Goal: Task Accomplishment & Management: Complete application form

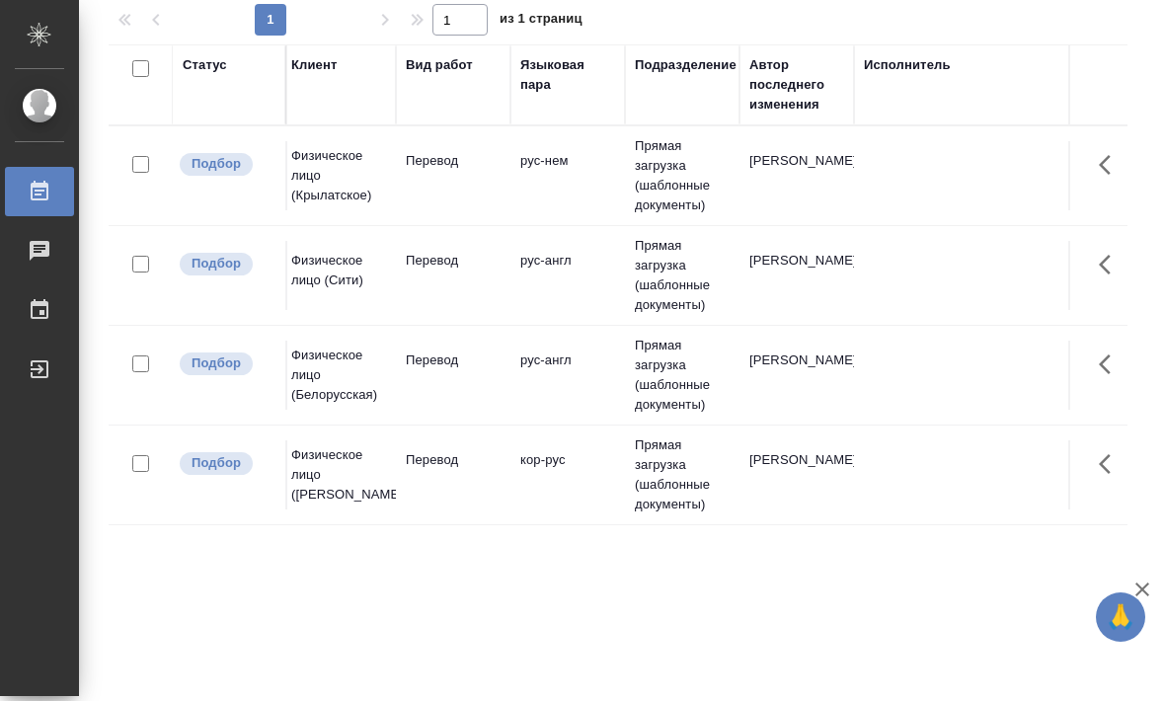
scroll to position [0, 248]
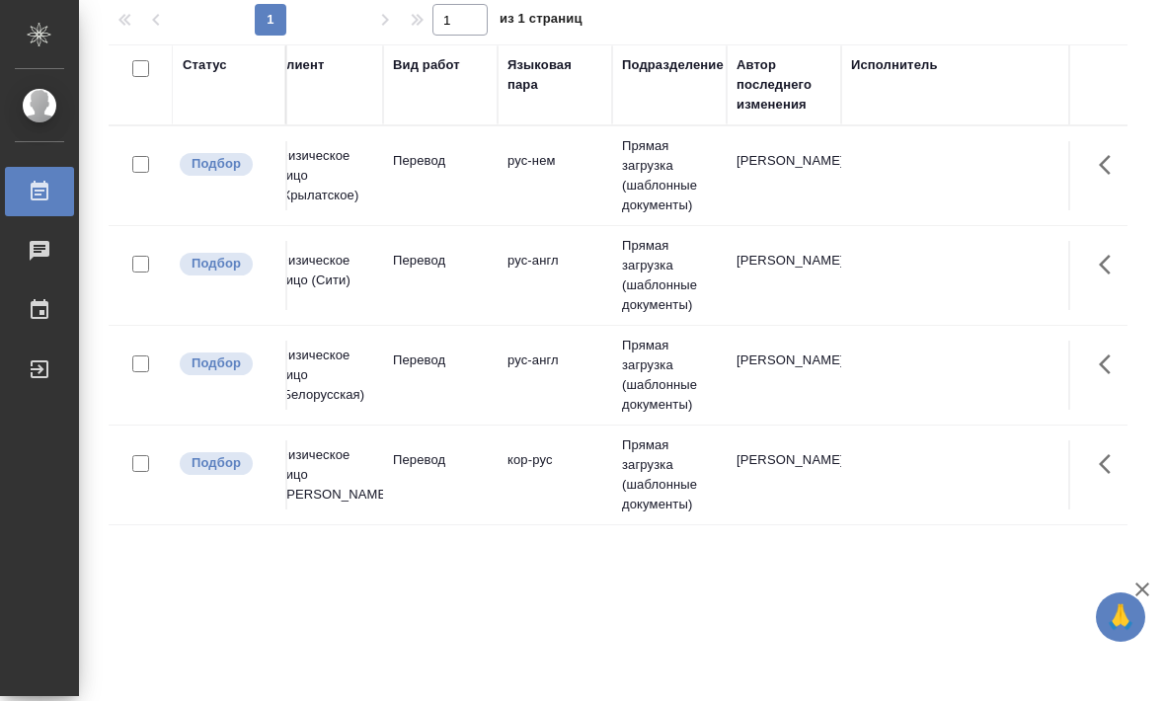
click at [509, 303] on td "рус-англ" at bounding box center [555, 275] width 115 height 69
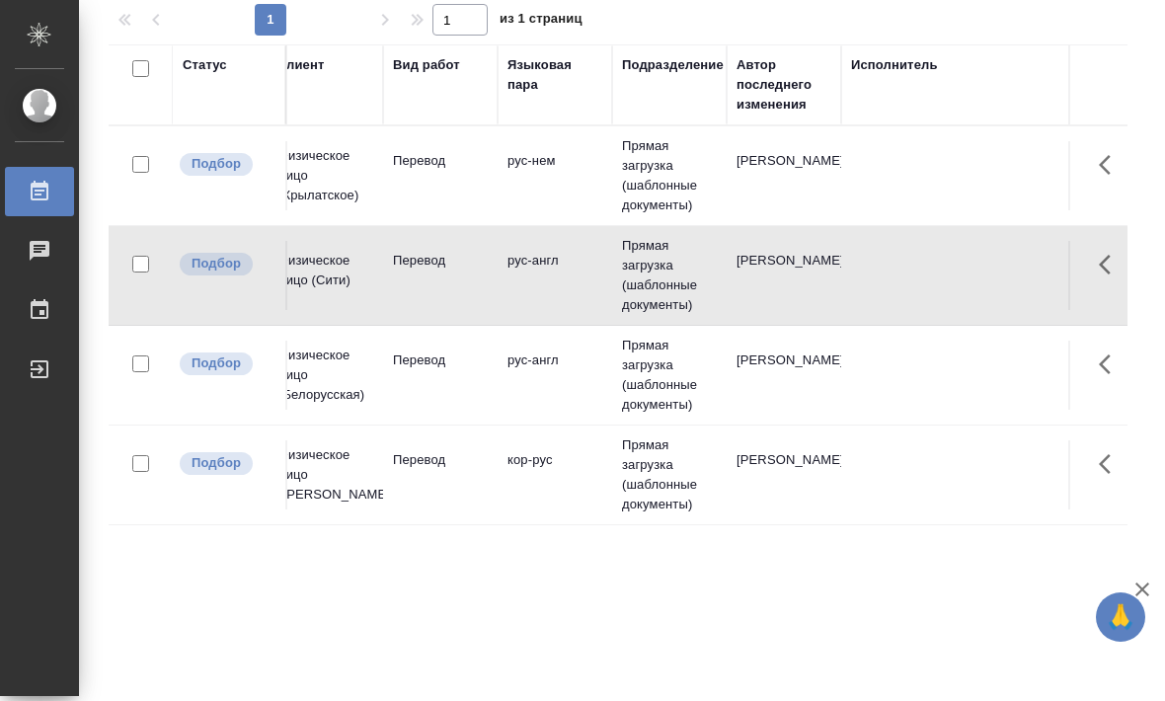
click at [538, 291] on td "рус-англ" at bounding box center [555, 275] width 115 height 69
click at [543, 300] on td "рус-англ" at bounding box center [555, 275] width 115 height 69
click at [534, 298] on td "рус-англ" at bounding box center [555, 275] width 115 height 69
click at [572, 372] on td "рус-англ" at bounding box center [555, 375] width 115 height 69
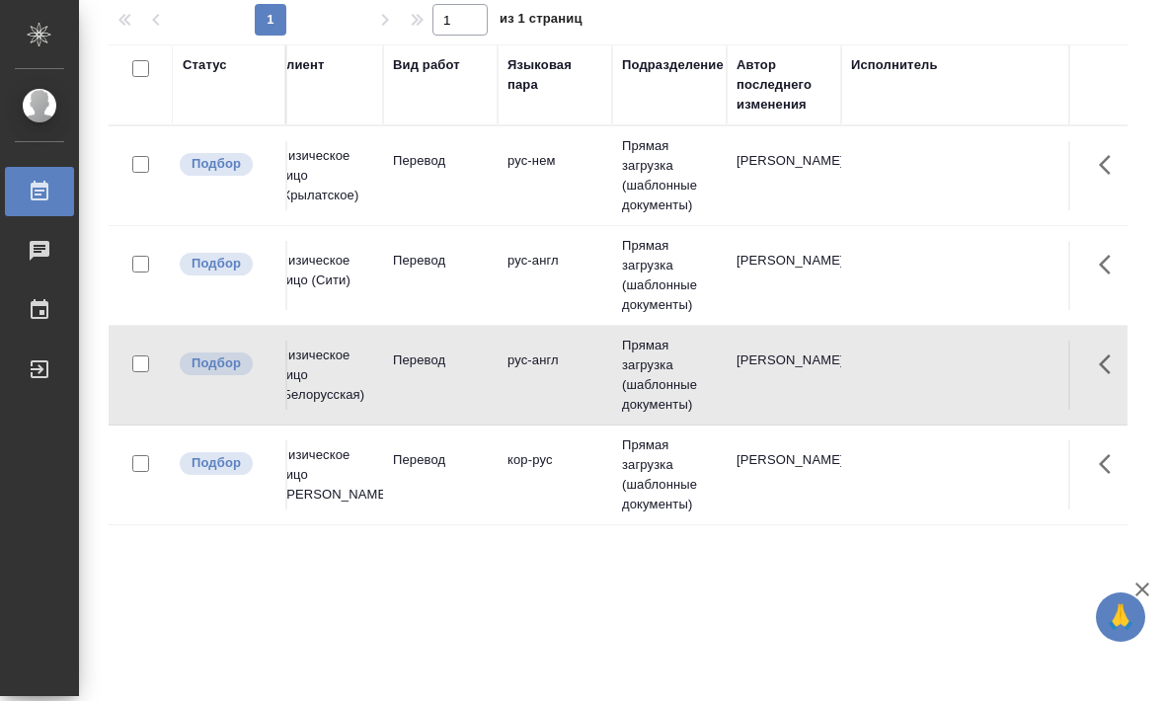
click at [576, 403] on td "рус-англ" at bounding box center [555, 375] width 115 height 69
click at [561, 394] on td "рус-англ" at bounding box center [555, 375] width 115 height 69
click at [563, 393] on td "рус-англ" at bounding box center [555, 375] width 115 height 69
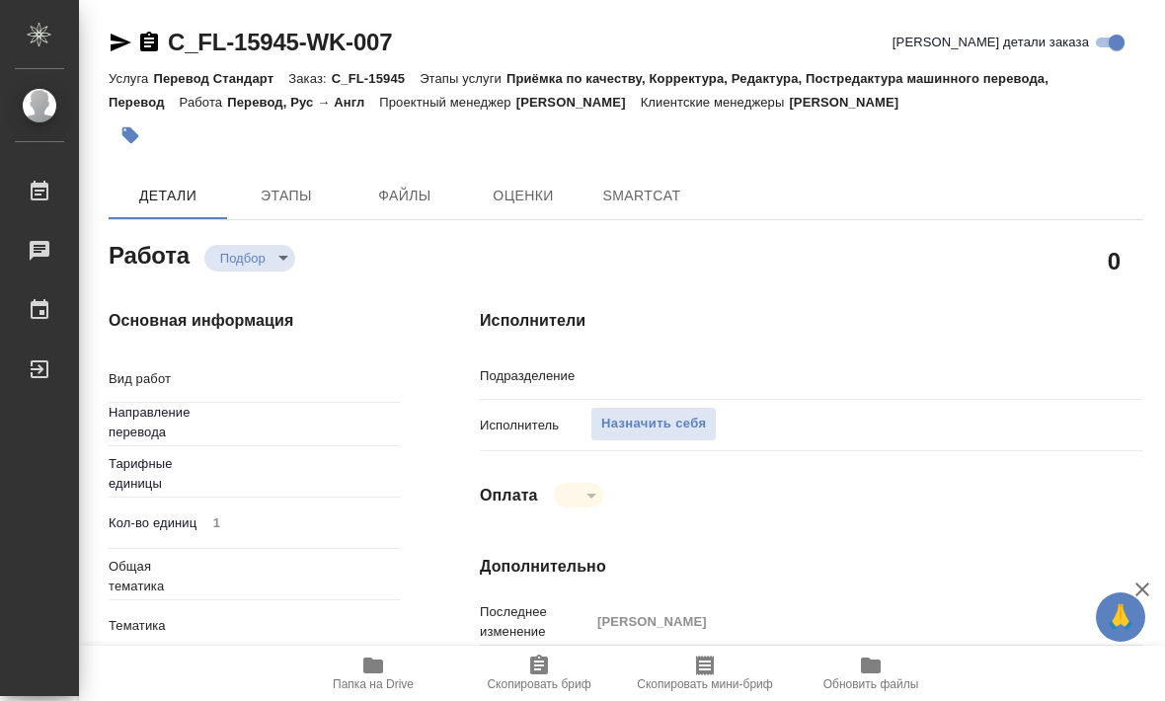
type textarea "x"
type input "Прямая загрузка (шаблонные документы)"
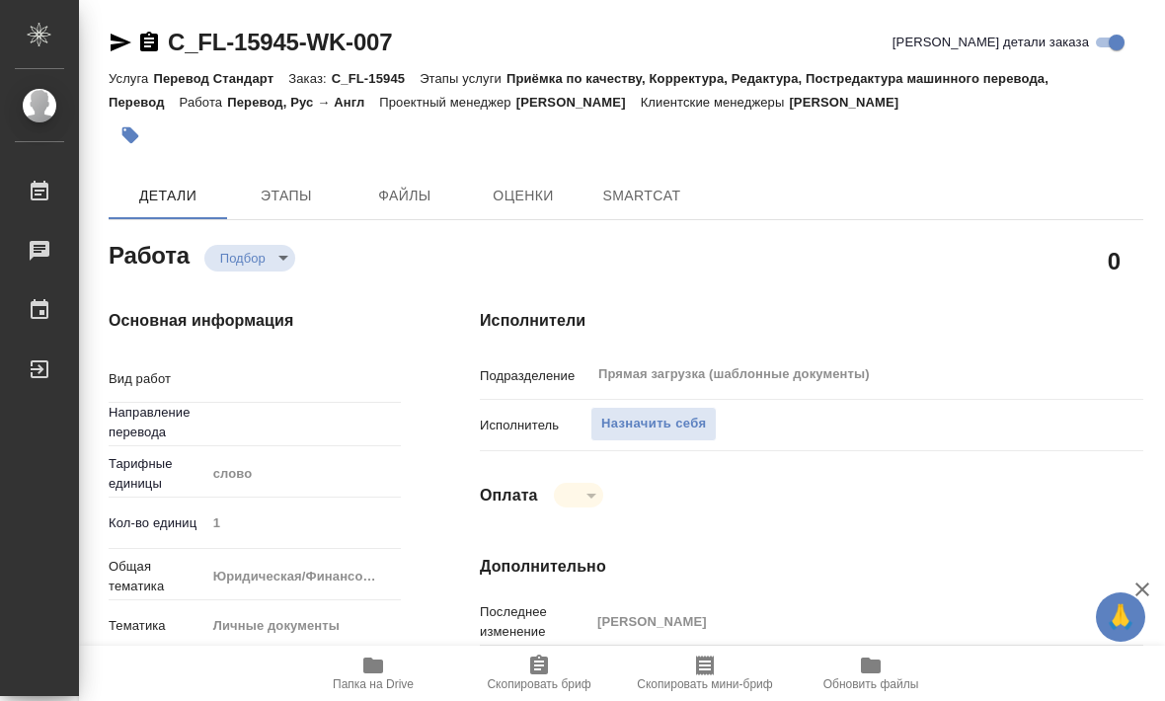
type textarea "Перевод"
type textarea "x"
type input "рус-англ"
type textarea "x"
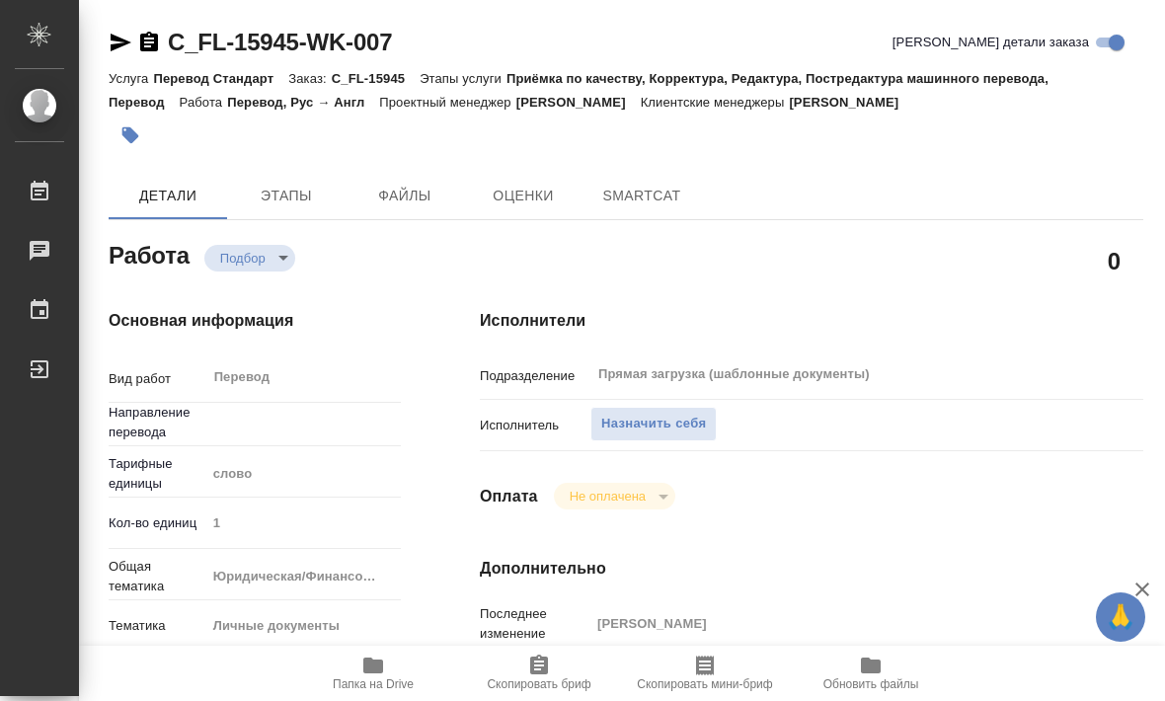
type textarea "x"
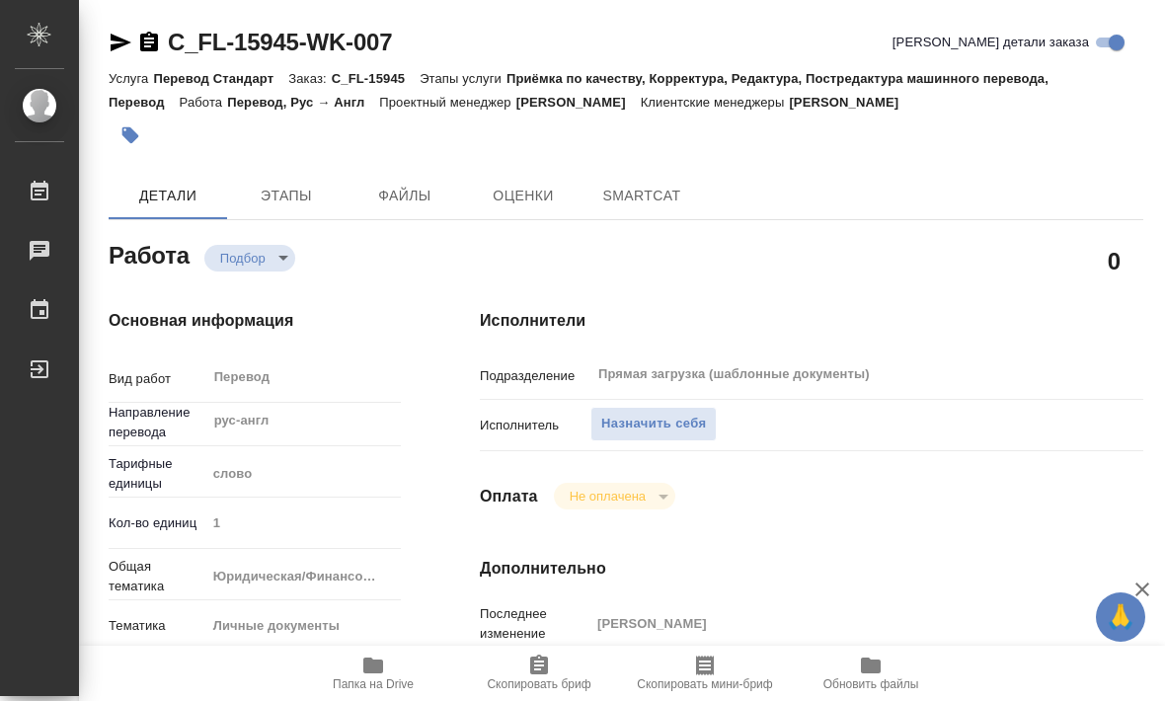
type textarea "x"
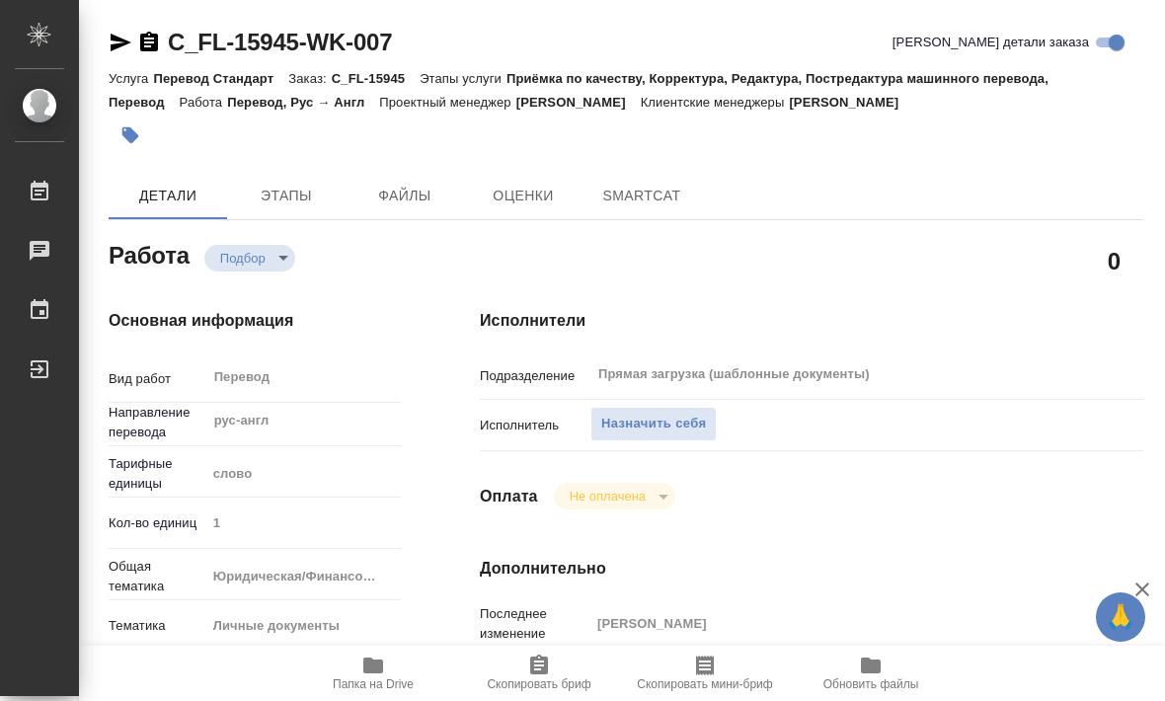
type textarea "x"
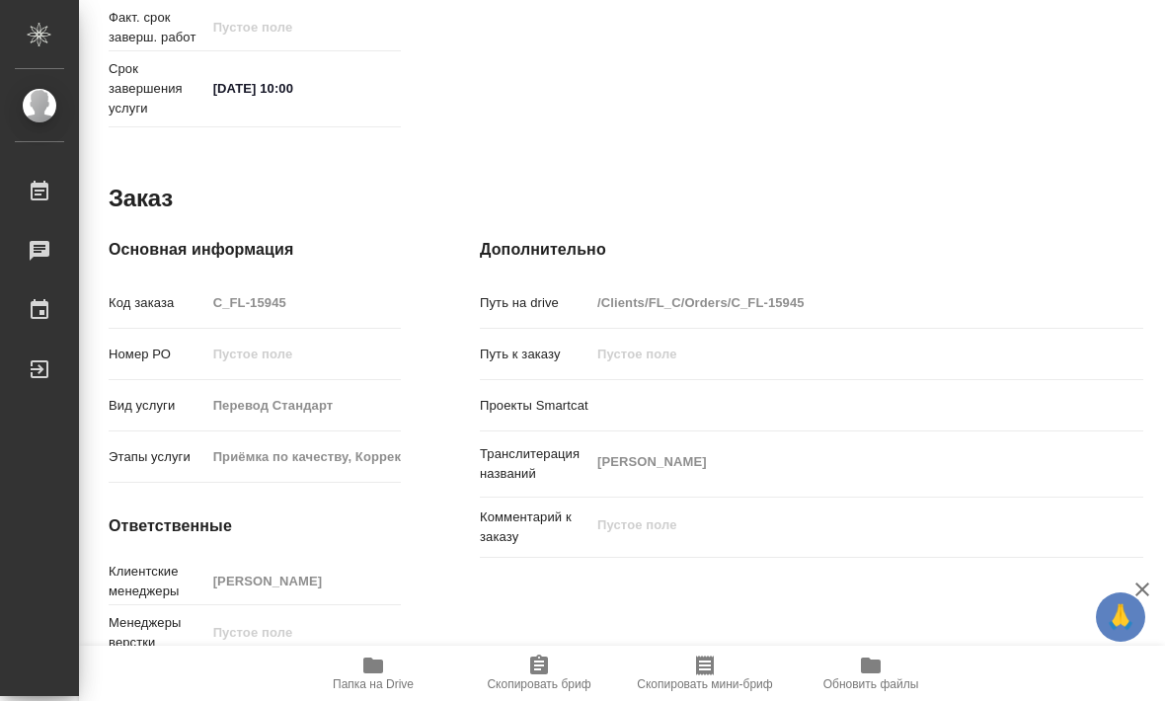
scroll to position [958, 0]
click at [378, 656] on icon "button" at bounding box center [373, 666] width 24 height 24
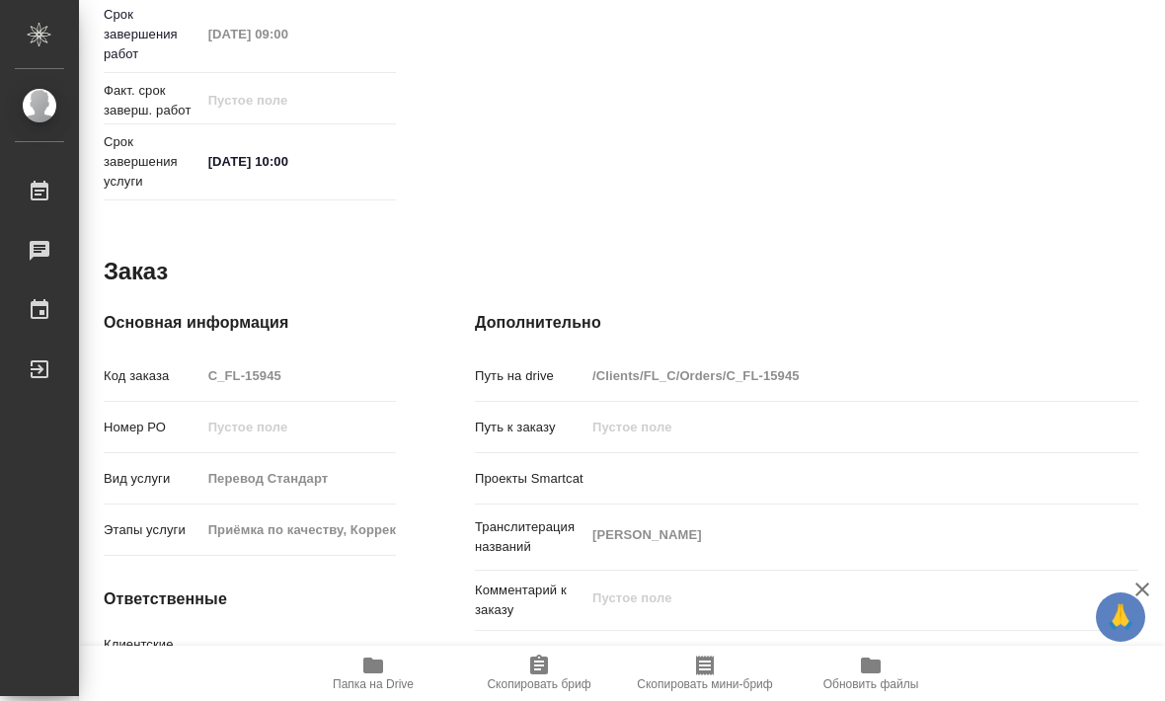
scroll to position [828, 8]
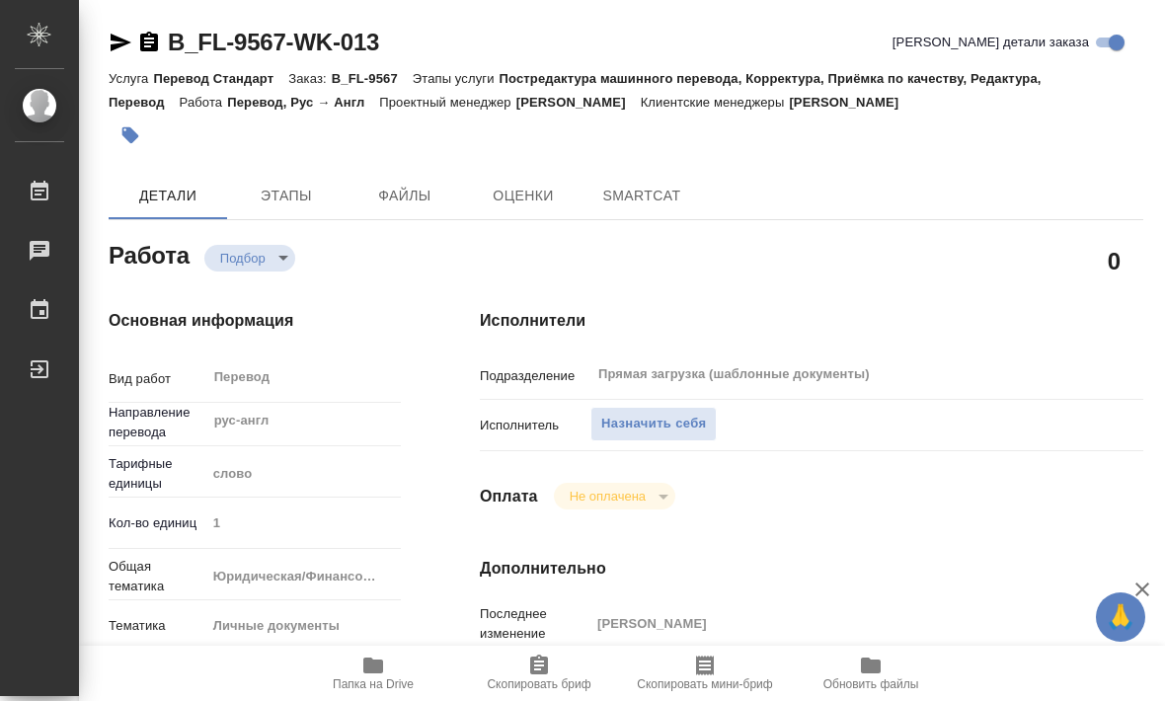
type textarea "x"
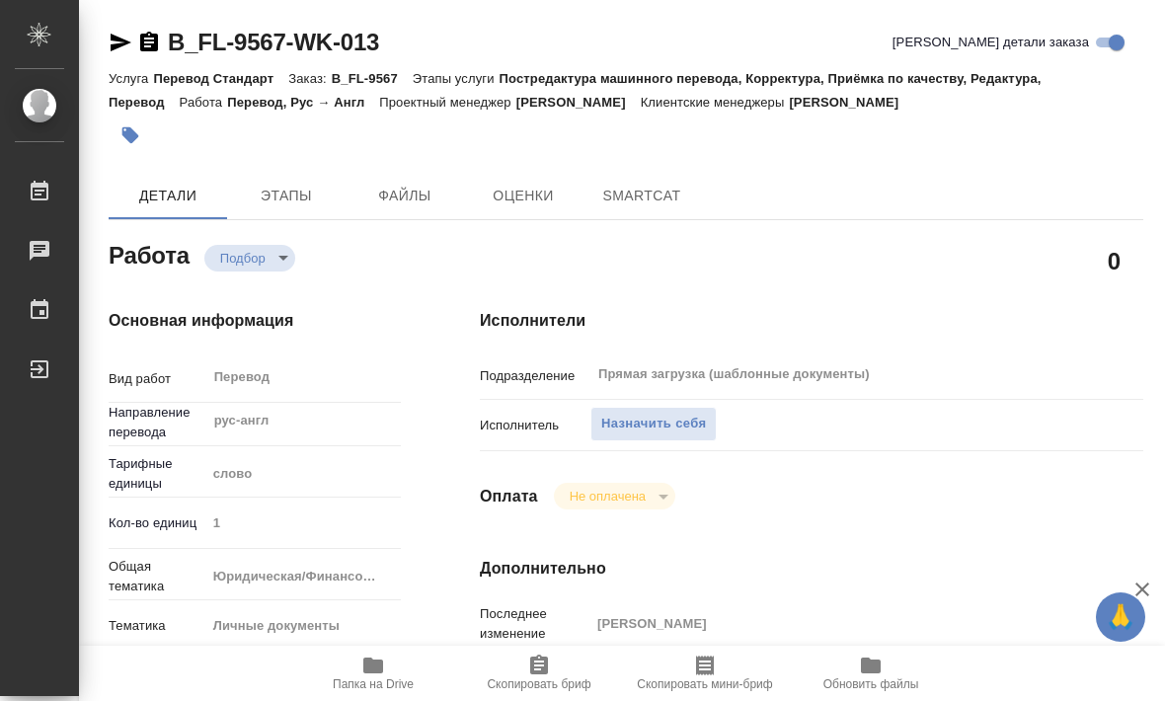
type textarea "x"
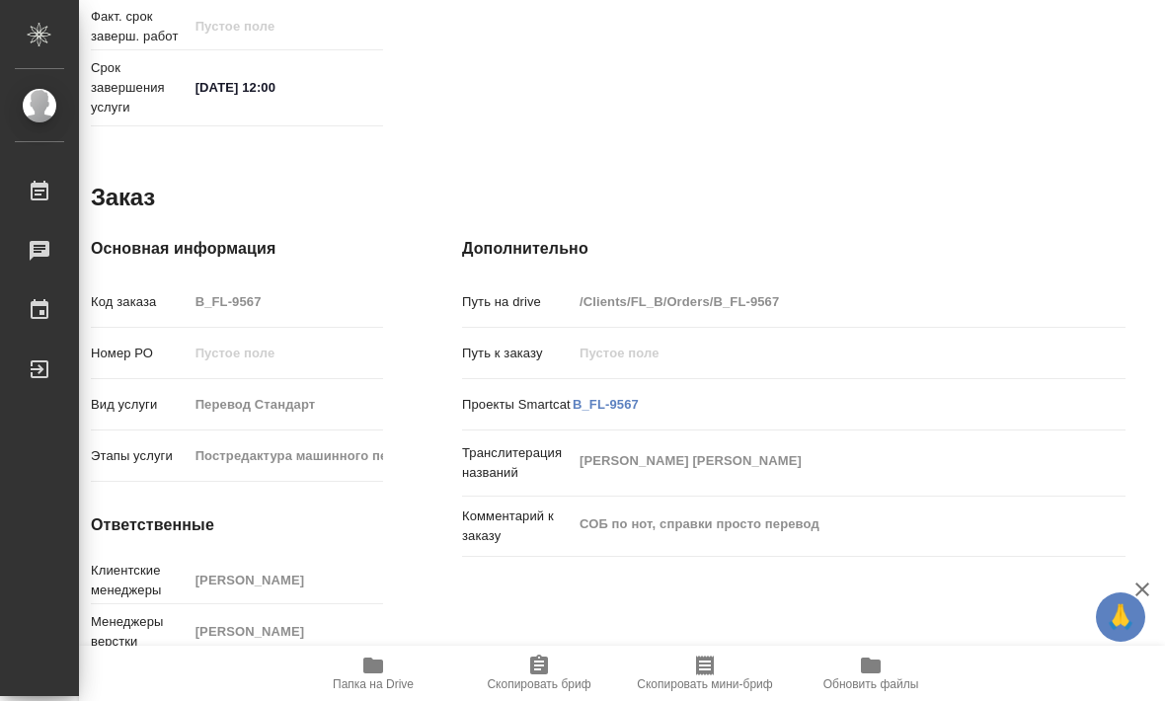
scroll to position [958, 18]
click at [540, 664] on icon "button" at bounding box center [539, 665] width 18 height 20
click at [393, 665] on span "Папка на Drive" at bounding box center [373, 673] width 142 height 38
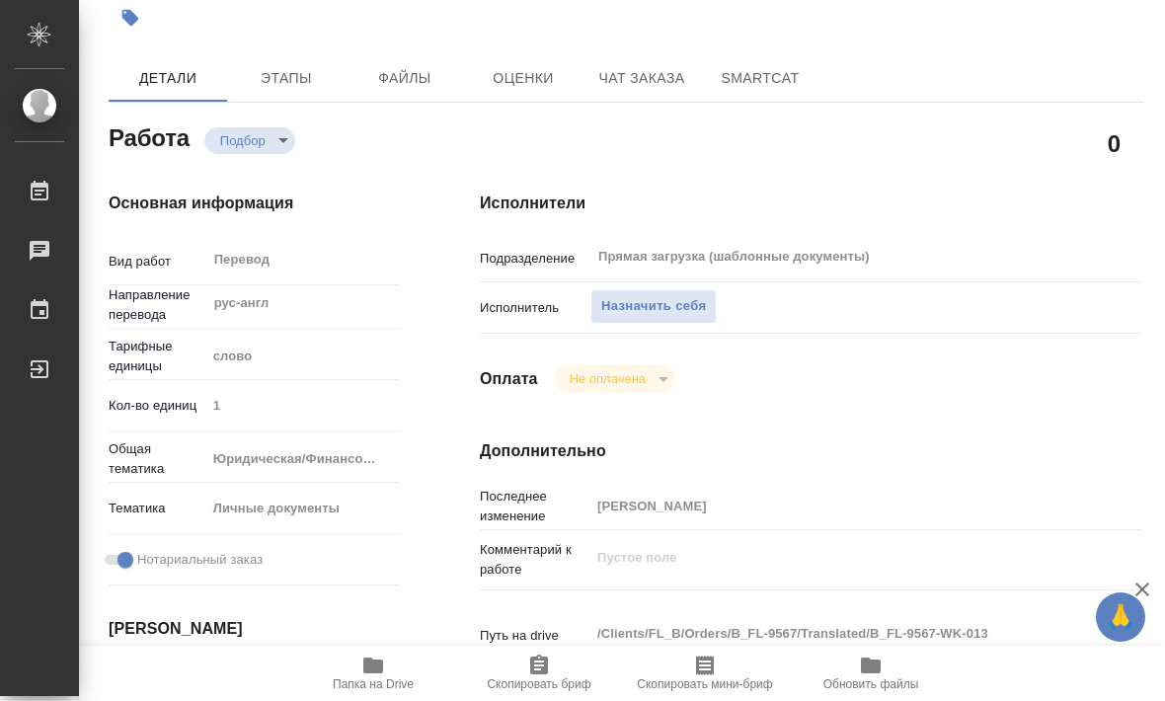
scroll to position [4, 0]
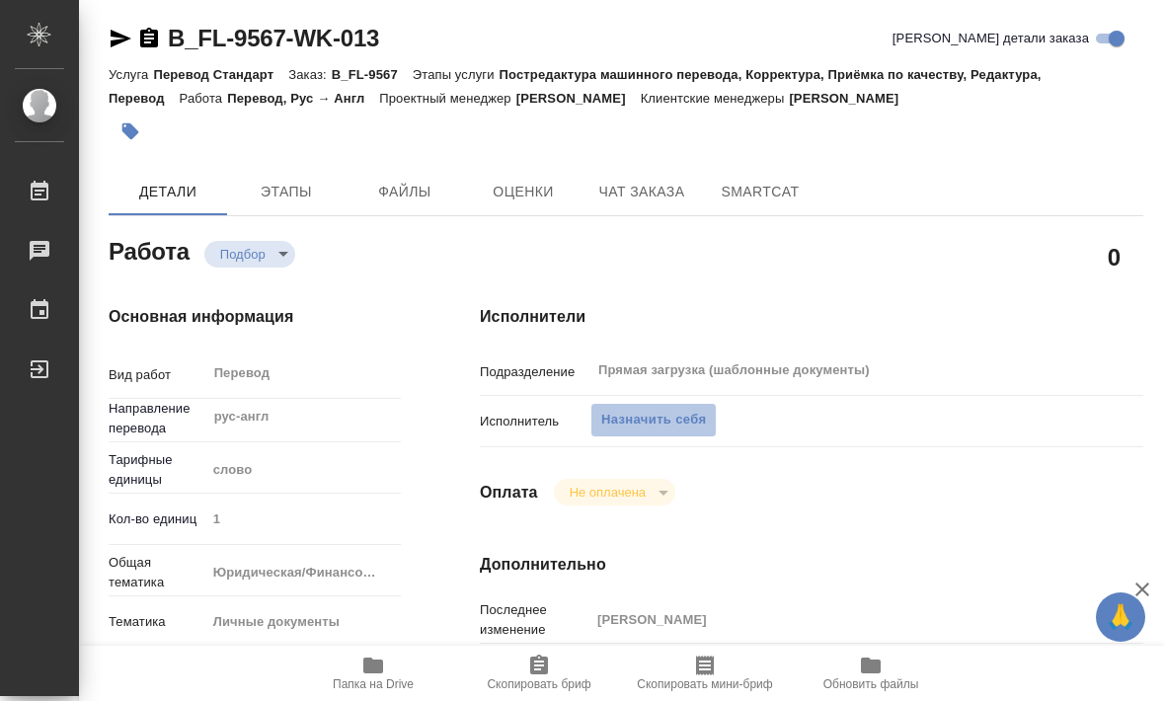
click at [666, 414] on span "Назначить себя" at bounding box center [653, 420] width 105 height 23
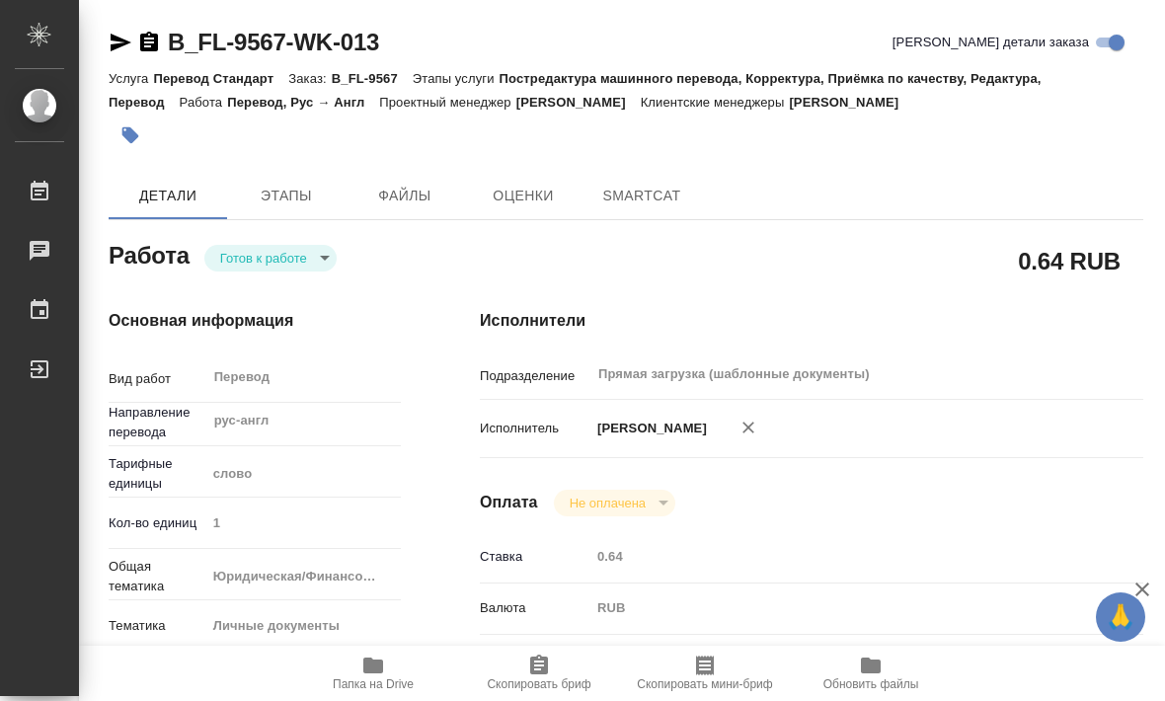
type textarea "x"
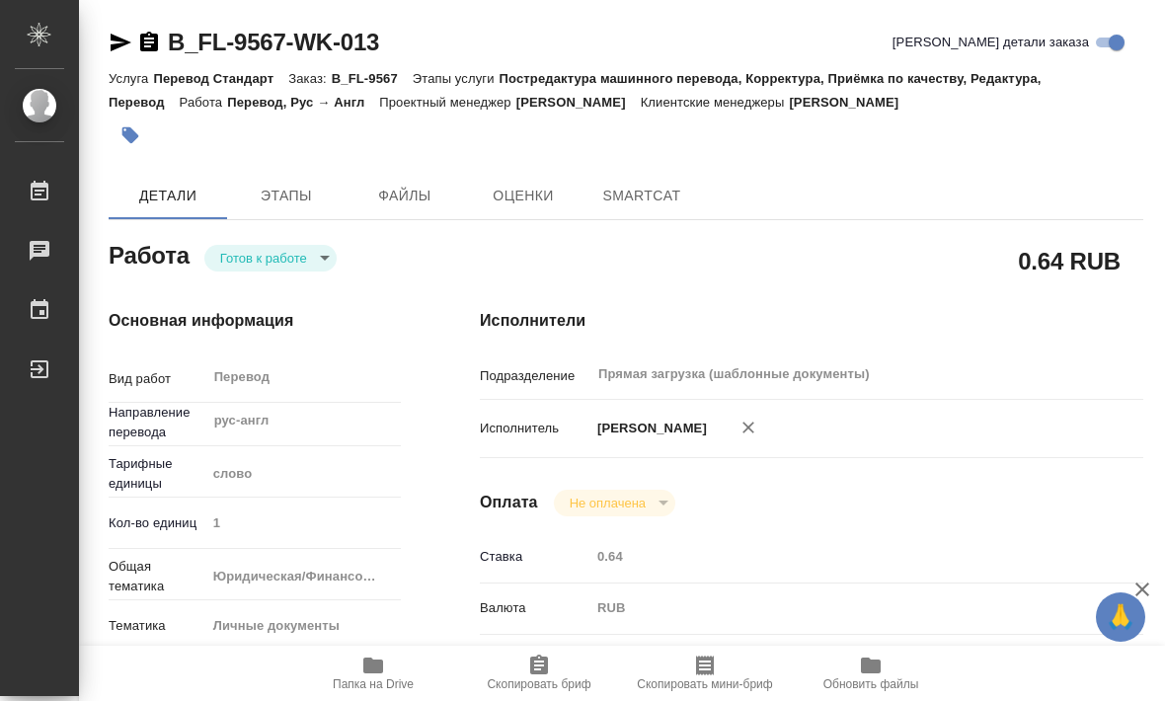
type textarea "x"
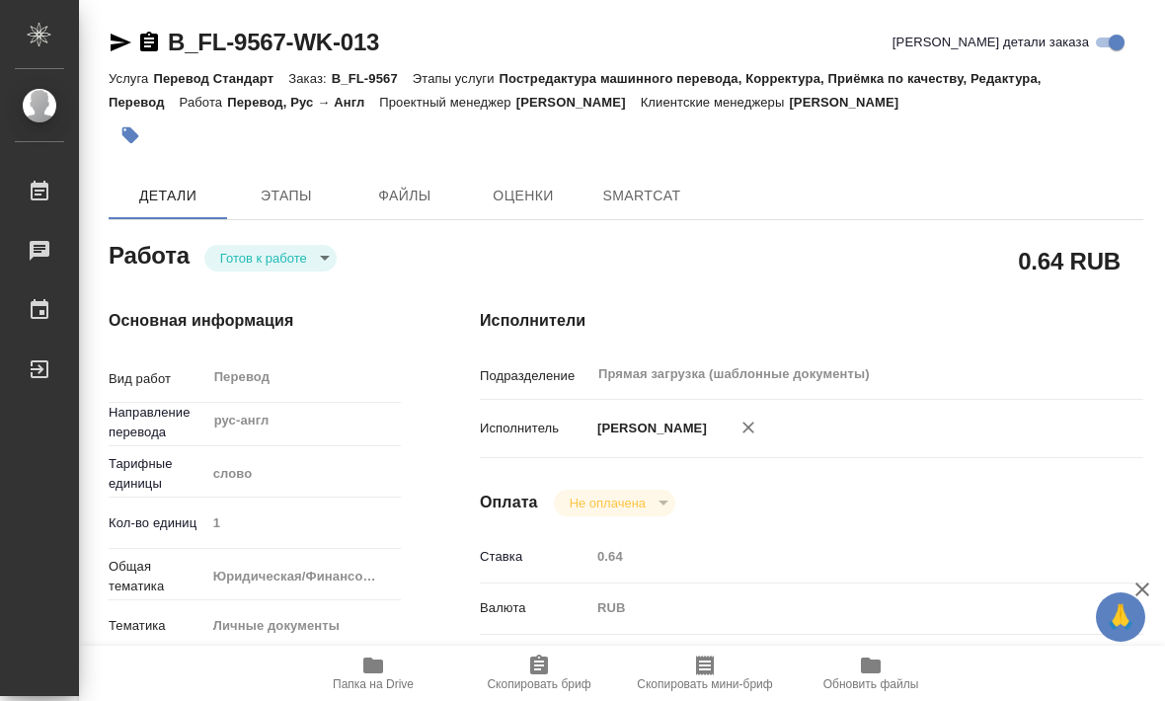
type textarea "x"
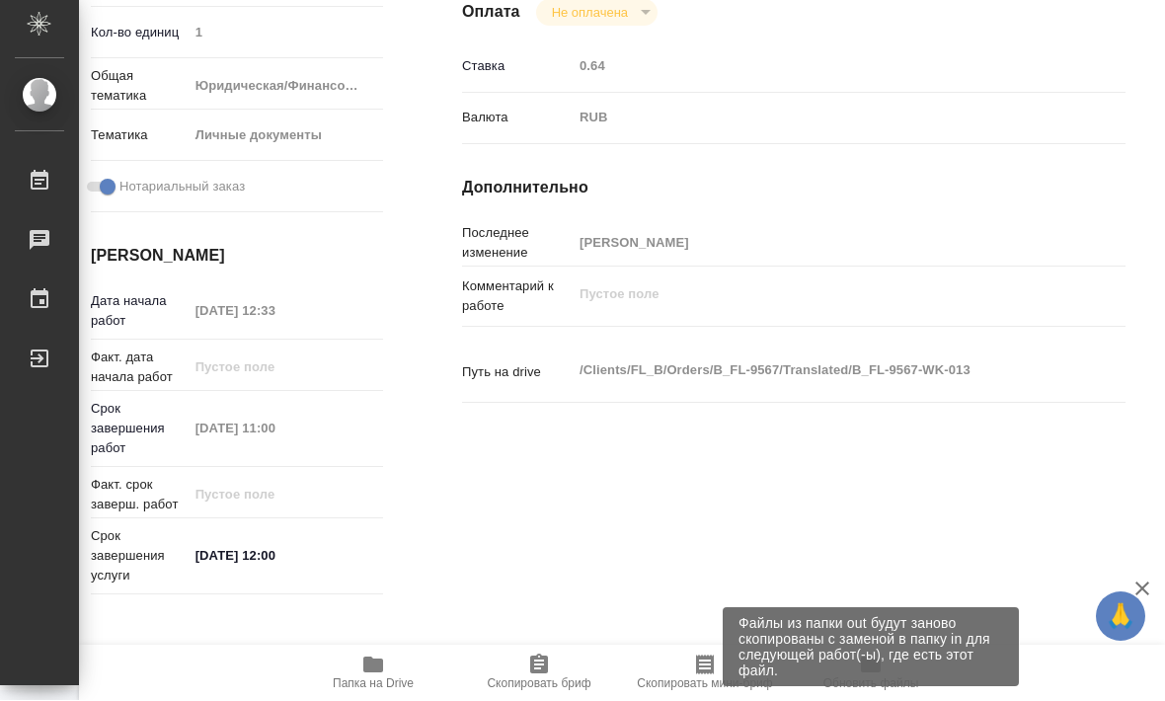
scroll to position [485, 18]
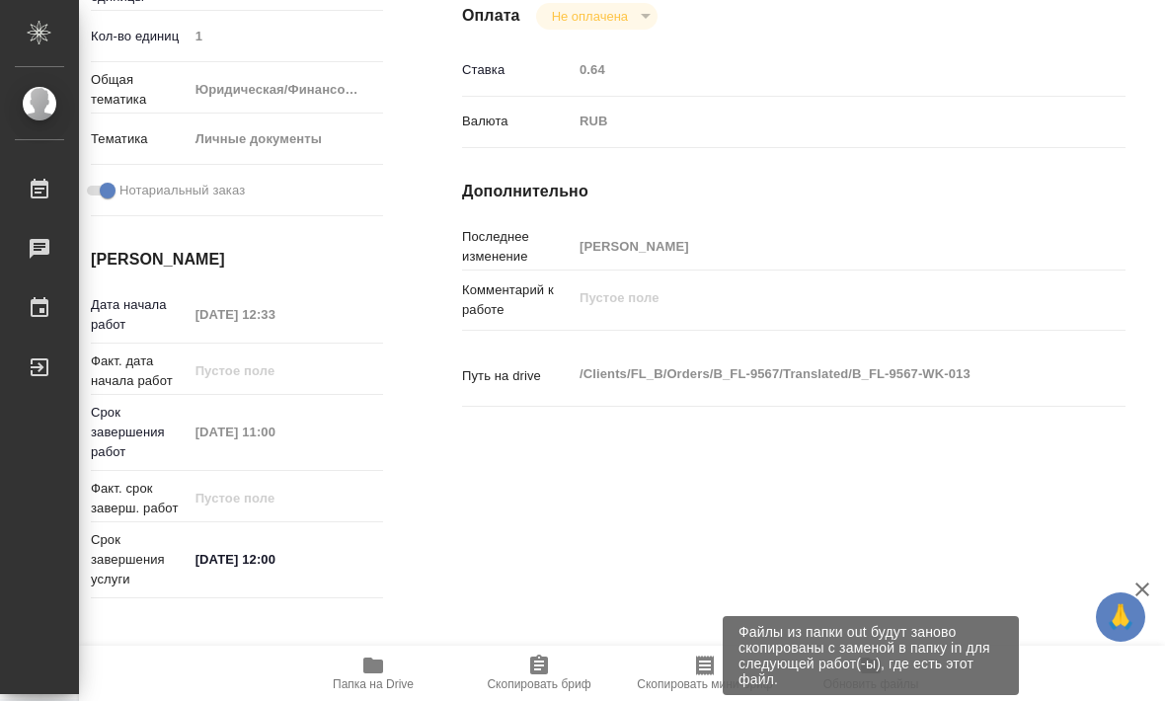
type textarea "x"
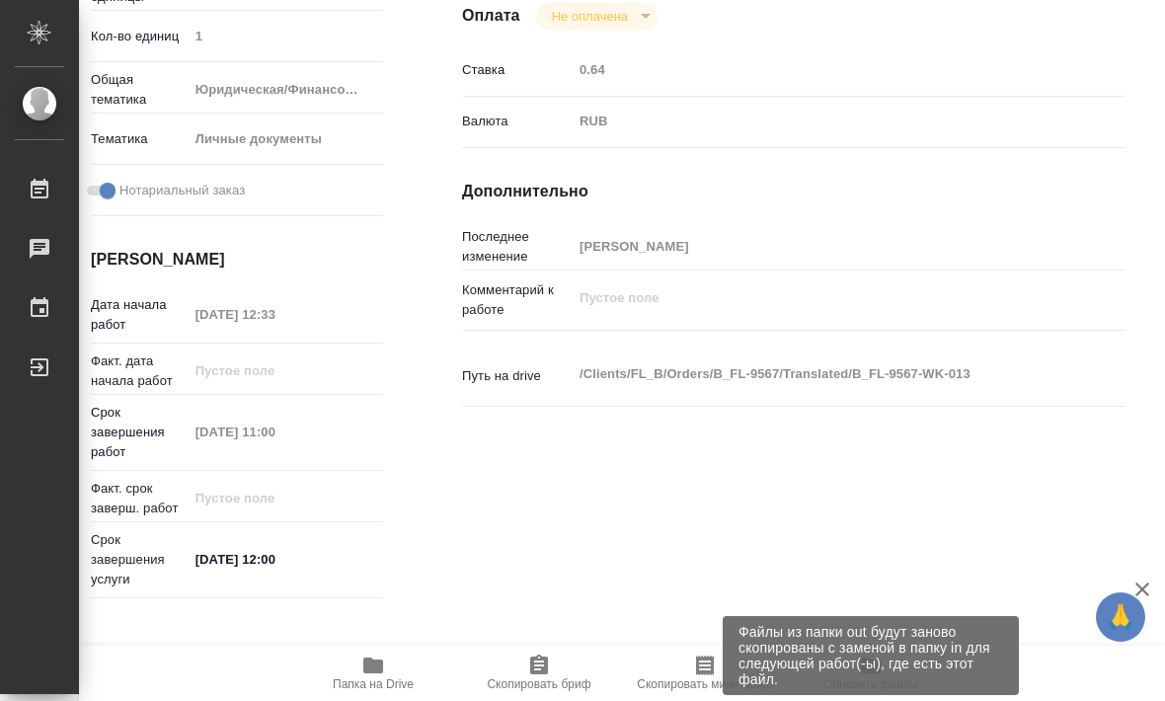
scroll to position [0, 0]
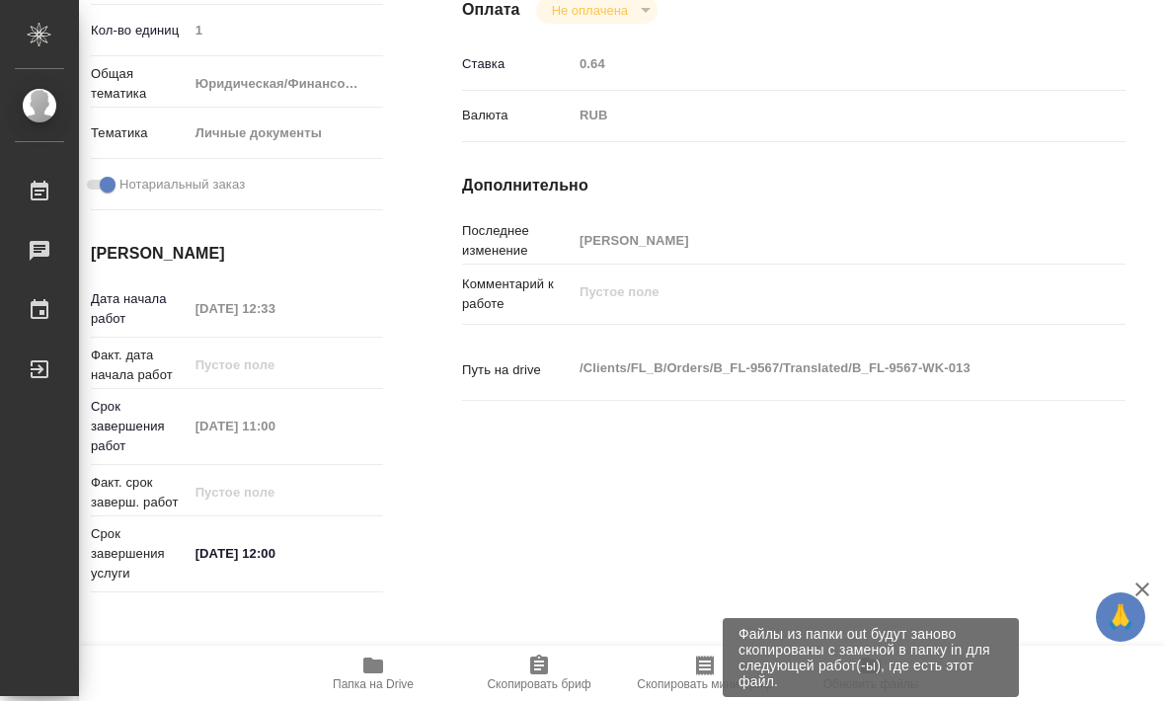
type textarea "x"
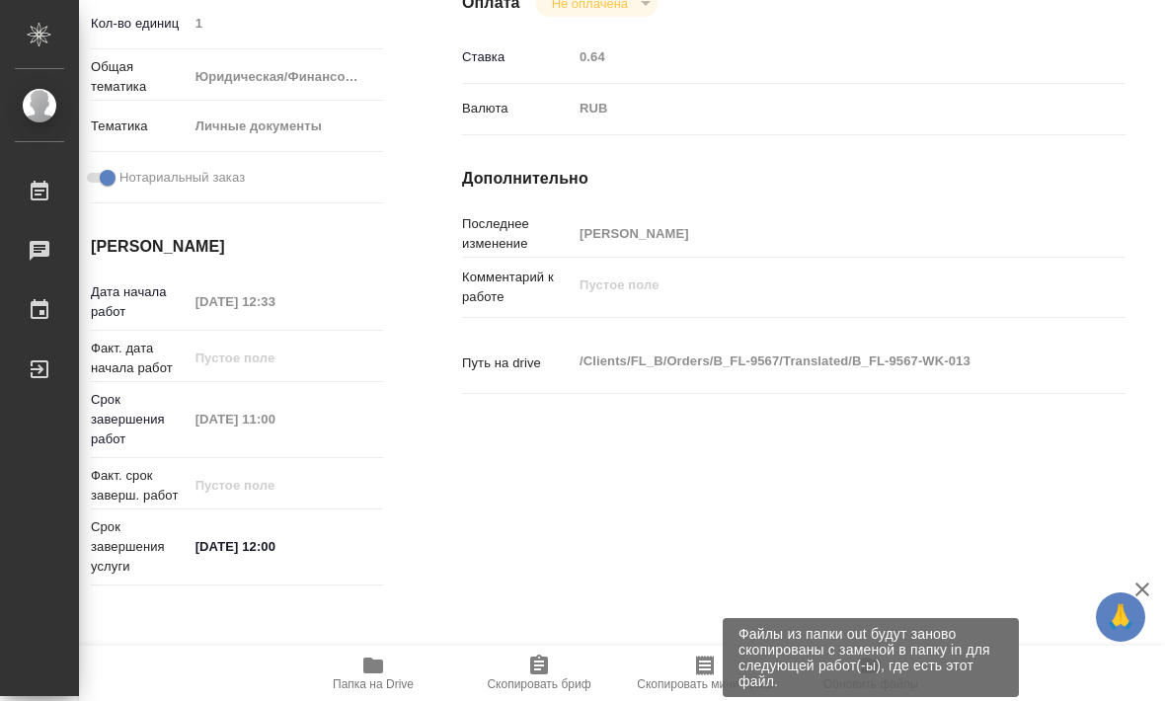
scroll to position [503, 18]
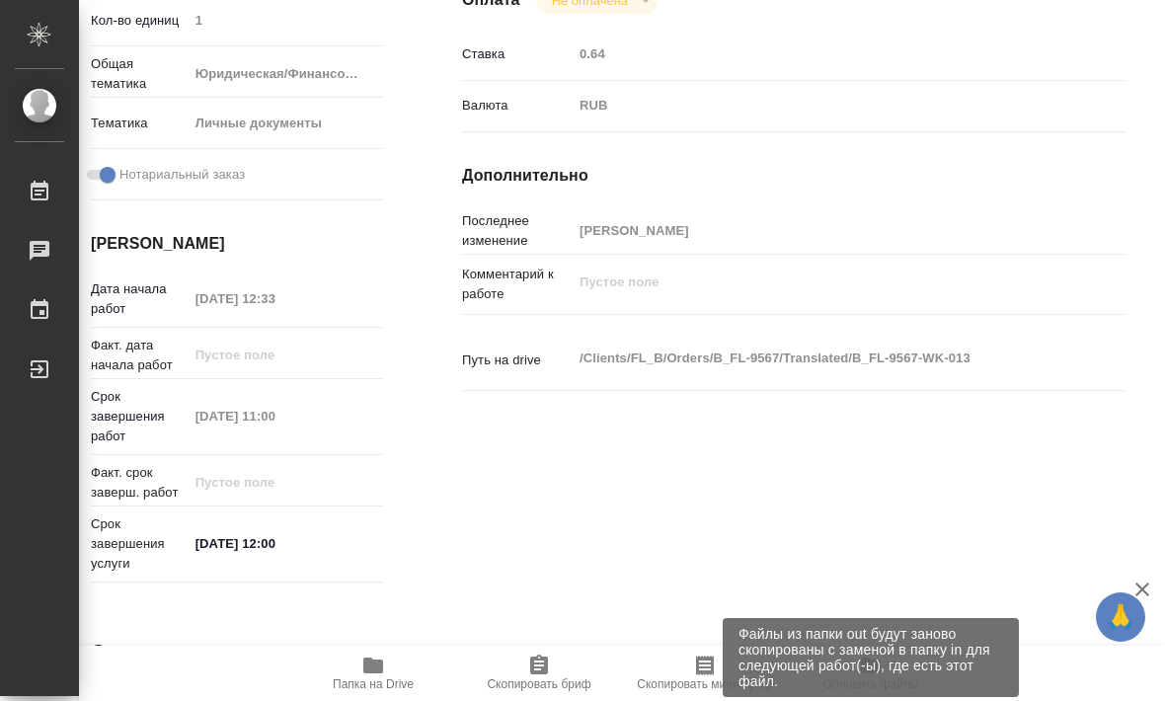
type textarea "x"
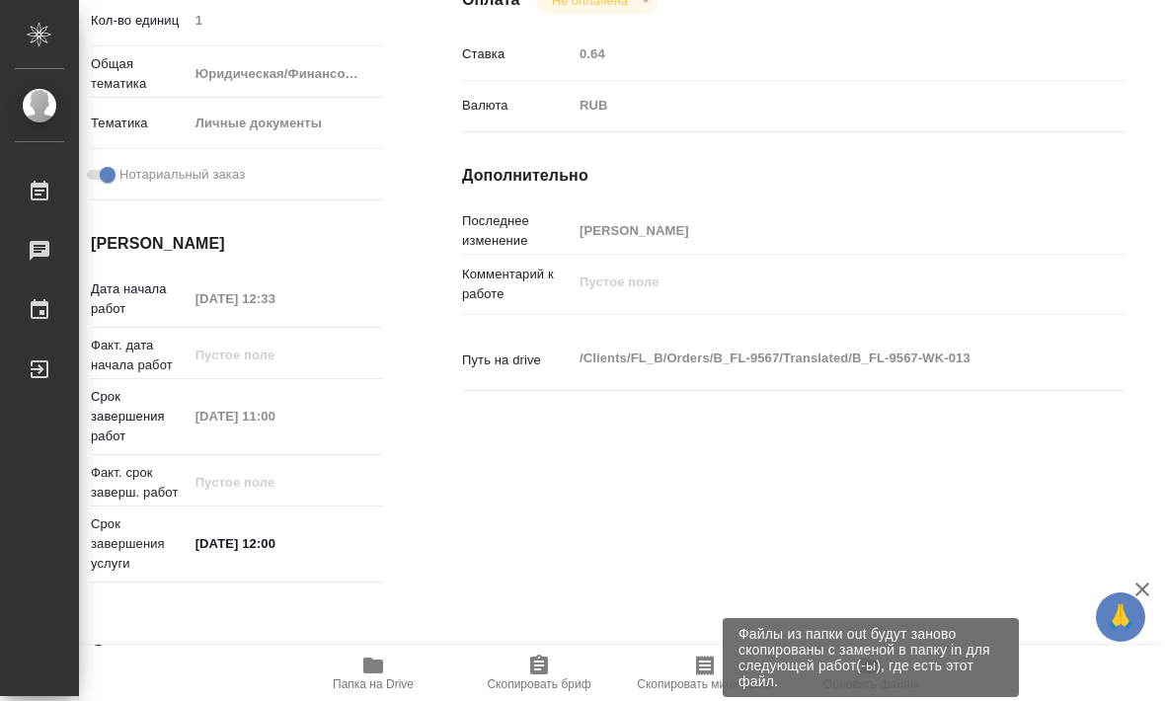
type textarea "x"
